Goal: Transaction & Acquisition: Purchase product/service

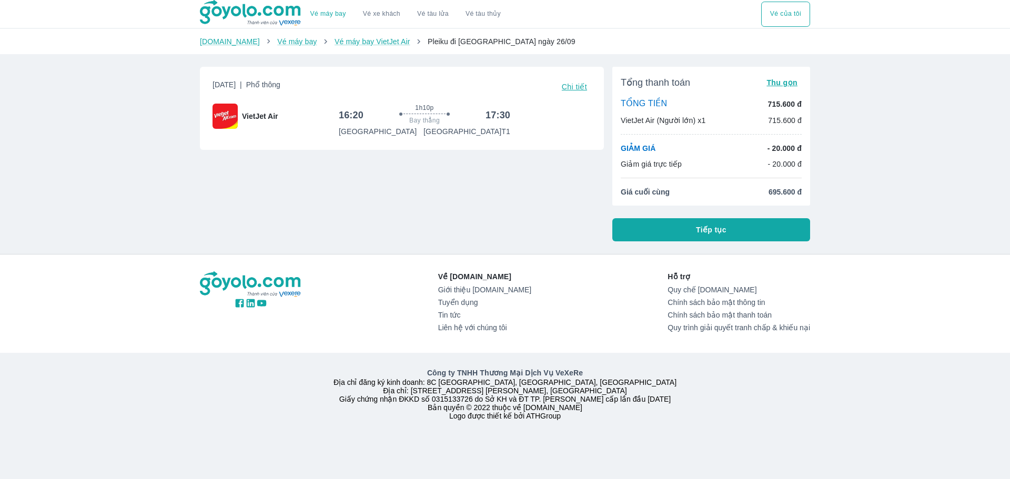
click at [783, 229] on button "Tiếp tục" at bounding box center [711, 229] width 198 height 23
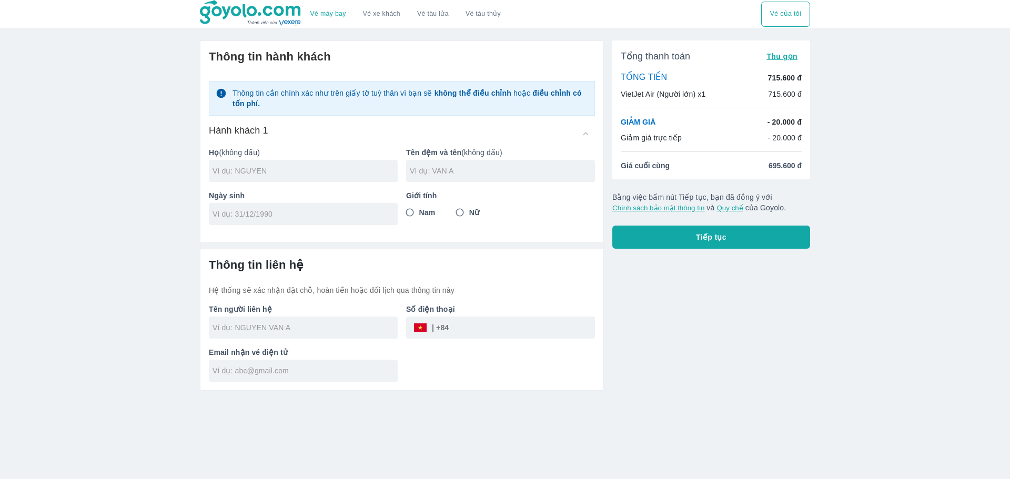
click at [274, 177] on div at bounding box center [303, 171] width 189 height 22
type input "K"
type input "LE"
type input "[PERSON_NAME]"
type input "[DATE]"
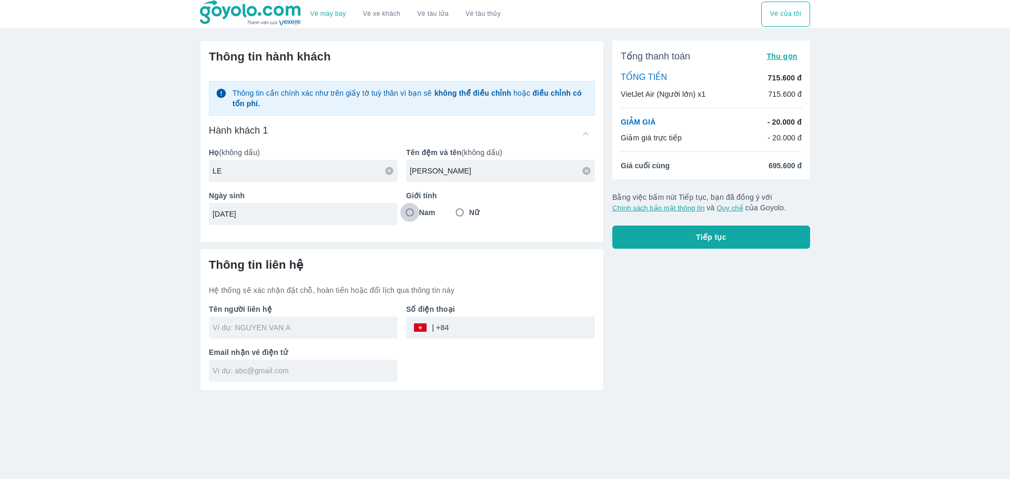
click at [409, 218] on input "Nam" at bounding box center [409, 212] width 19 height 19
radio input "true"
click at [330, 320] on div at bounding box center [303, 328] width 189 height 22
type input "LE [PERSON_NAME]"
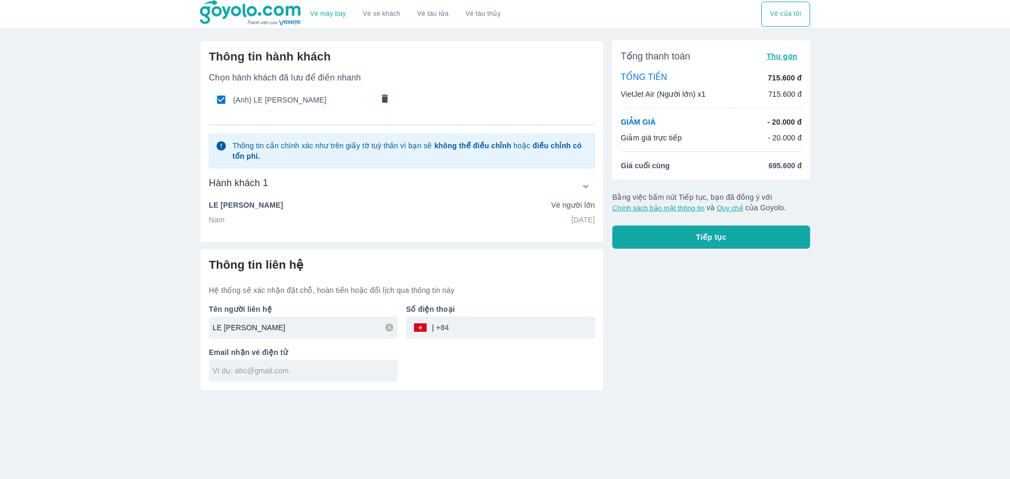
click at [525, 329] on input "tel" at bounding box center [522, 327] width 146 height 25
type input "931139252"
click at [301, 371] on input "text" at bounding box center [305, 371] width 185 height 11
type input "[EMAIL_ADDRESS][DOMAIN_NAME]"
click at [673, 269] on div "Tổng thanh toán Thu gọn TỔNG TIỀN 715.600 đ VietJet Air (Người lớn) x1 715.600 …" at bounding box center [707, 211] width 206 height 359
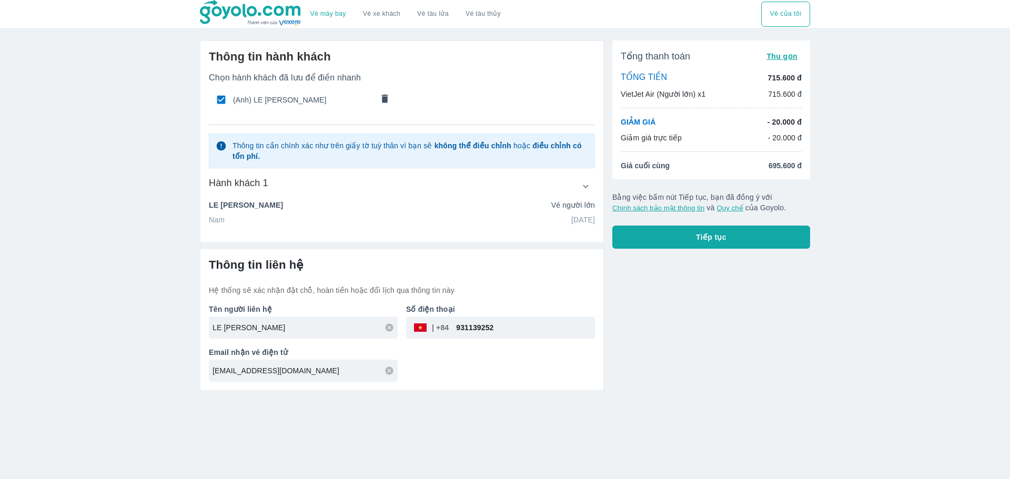
click at [664, 226] on button "Tiếp tục" at bounding box center [711, 237] width 198 height 23
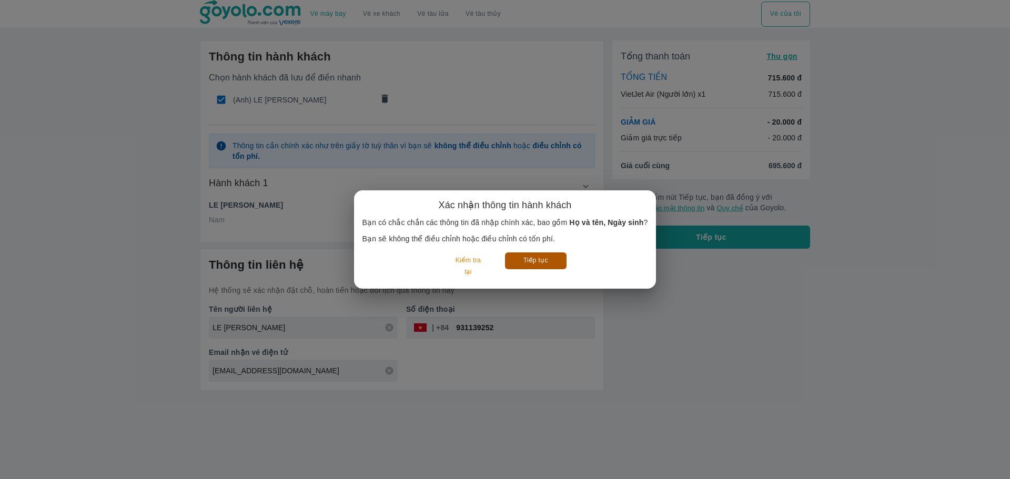
click at [534, 266] on button "Tiếp tục" at bounding box center [536, 261] width 62 height 16
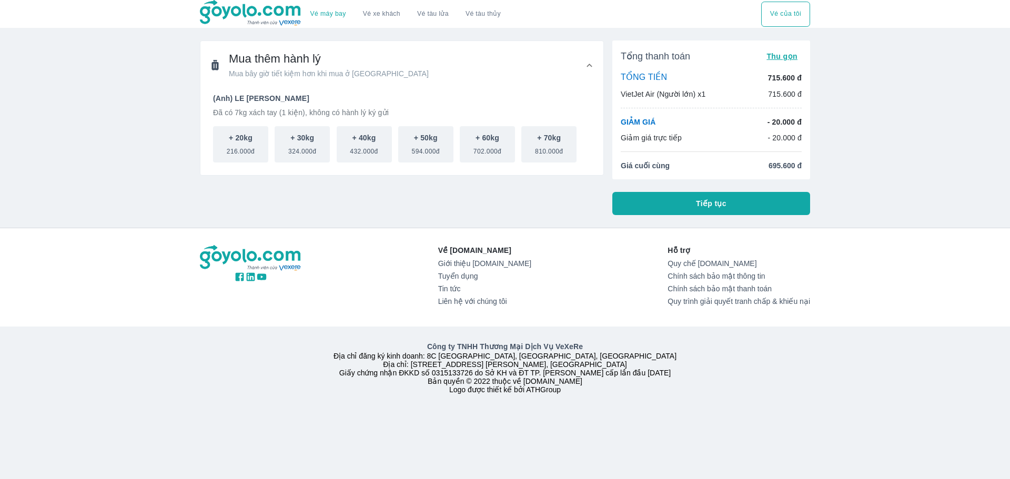
click at [725, 208] on span "Tiếp tục" at bounding box center [711, 203] width 31 height 11
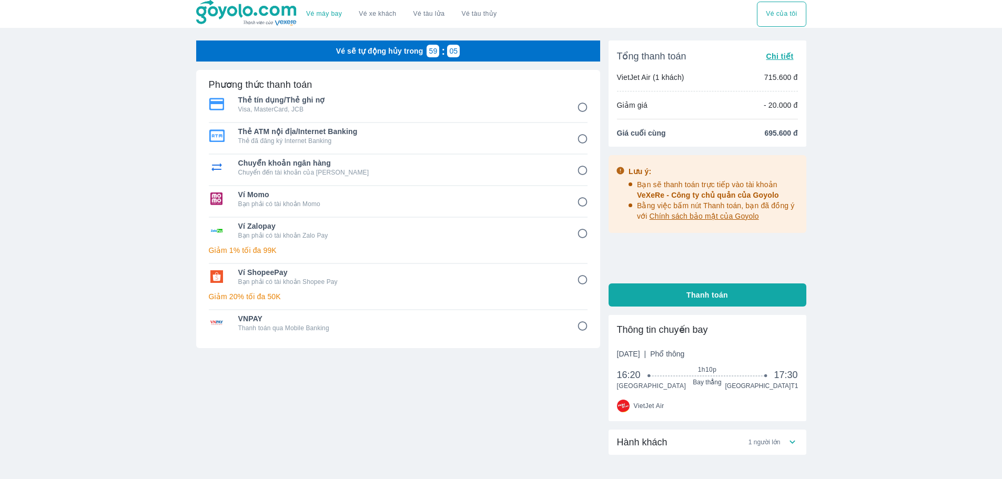
click at [583, 110] on input "1" at bounding box center [582, 107] width 21 height 21
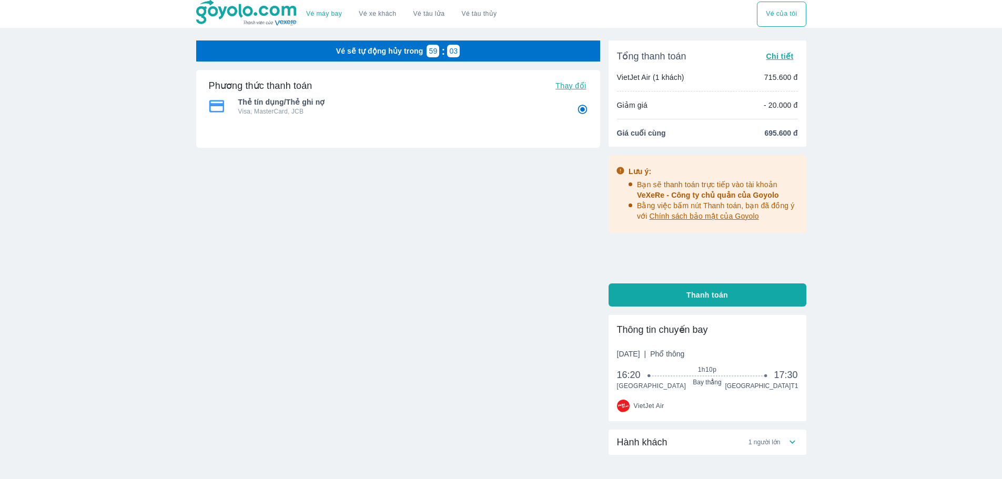
click at [318, 104] on span "Thẻ tín dụng/Thẻ ghi nợ" at bounding box center [400, 102] width 324 height 11
click at [678, 285] on button "Thanh toán" at bounding box center [708, 295] width 198 height 23
radio input "true"
